Goal: Book appointment/travel/reservation

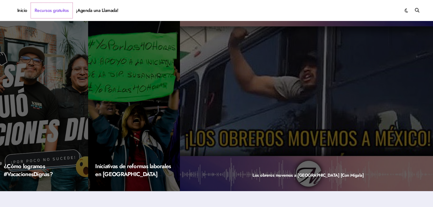
click at [54, 8] on link "Recursos gratuitos" at bounding box center [52, 10] width 42 height 15
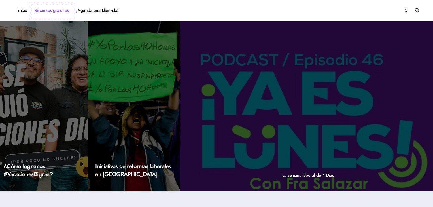
click at [57, 10] on link "Recursos gratuitos" at bounding box center [52, 10] width 42 height 15
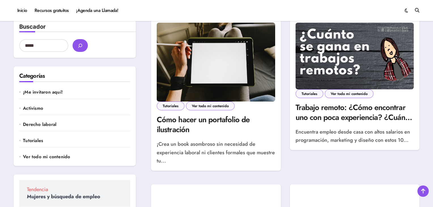
scroll to position [170, 0]
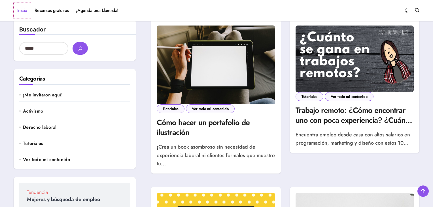
click at [20, 15] on link "Inicio" at bounding box center [22, 10] width 17 height 15
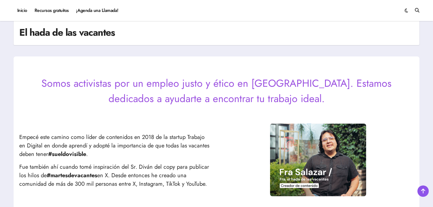
scroll to position [170, 0]
click at [86, 12] on link "¡Agenda una Llamada!" at bounding box center [97, 10] width 50 height 15
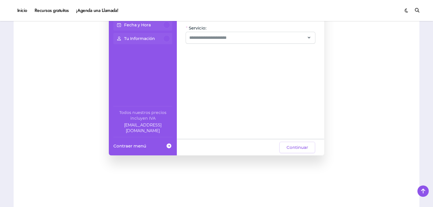
scroll to position [340, 0]
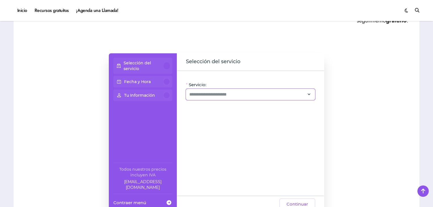
click at [228, 90] on div at bounding box center [250, 94] width 129 height 11
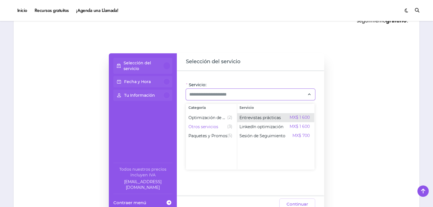
click at [256, 121] on span "Entrevistas prácticas MX$ 1 600" at bounding box center [275, 117] width 77 height 9
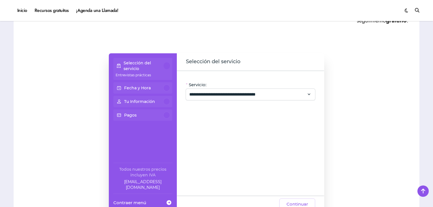
click at [256, 123] on body "Saltar al contenido Inicio Recursos gratuitos ¡Agenda una Llamada! [PERSON_NAME…" at bounding box center [216, 176] width 433 height 1033
click at [241, 97] on input "**********" at bounding box center [246, 94] width 115 height 7
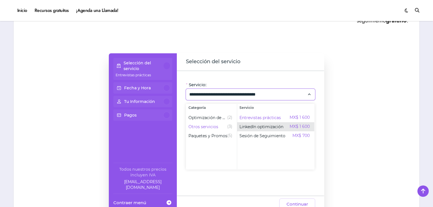
click at [267, 128] on span "LinkedIn optimización" at bounding box center [261, 127] width 44 height 6
type input "**********"
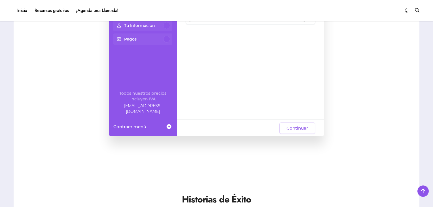
scroll to position [425, 0]
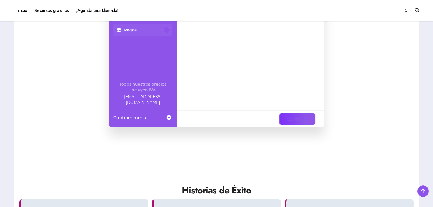
click at [303, 123] on button "Continuar" at bounding box center [297, 118] width 36 height 11
